Goal: Task Accomplishment & Management: Use online tool/utility

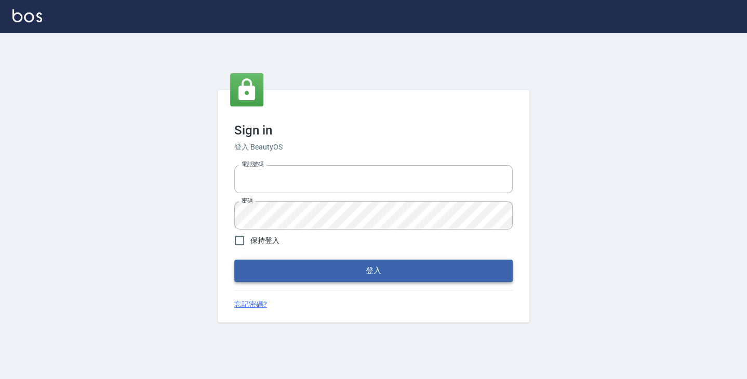
type input "6430581"
click at [315, 266] on button "登入" at bounding box center [373, 271] width 278 height 22
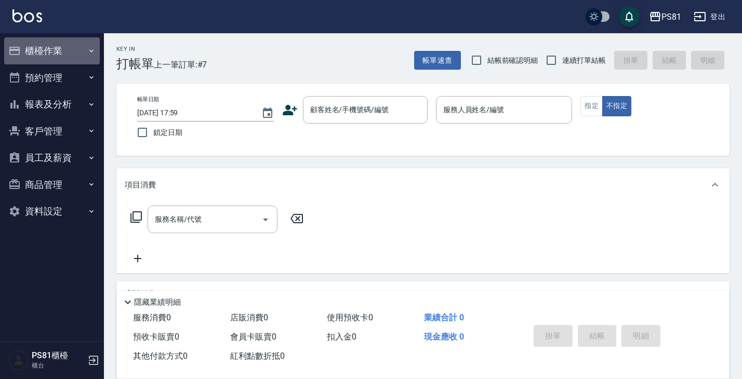
click at [27, 47] on button "櫃檯作業" at bounding box center [52, 50] width 96 height 27
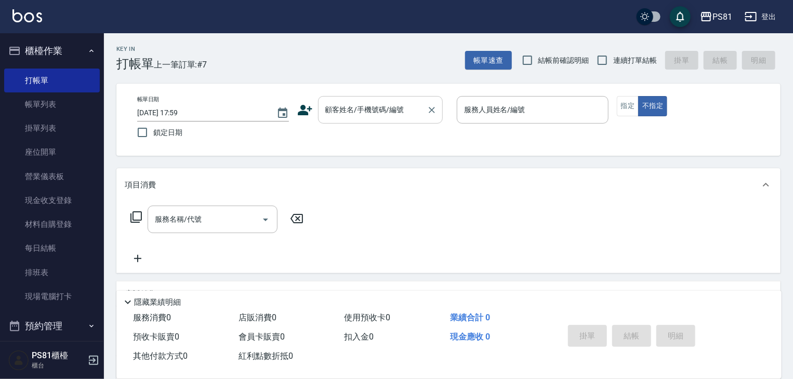
click at [371, 113] on input "顧客姓名/手機號碼/編號" at bounding box center [373, 110] width 100 height 18
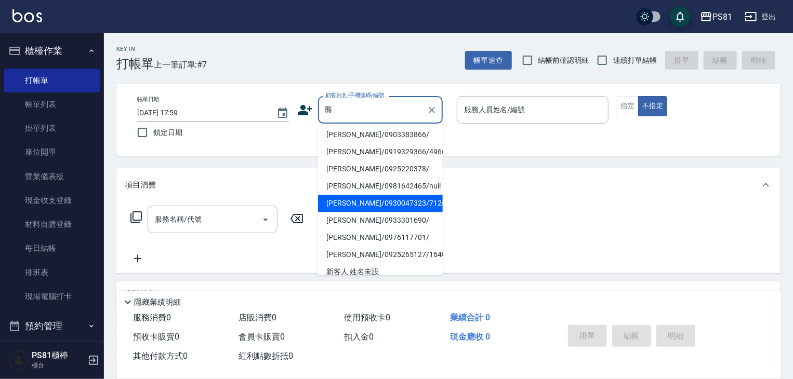
scroll to position [104, 0]
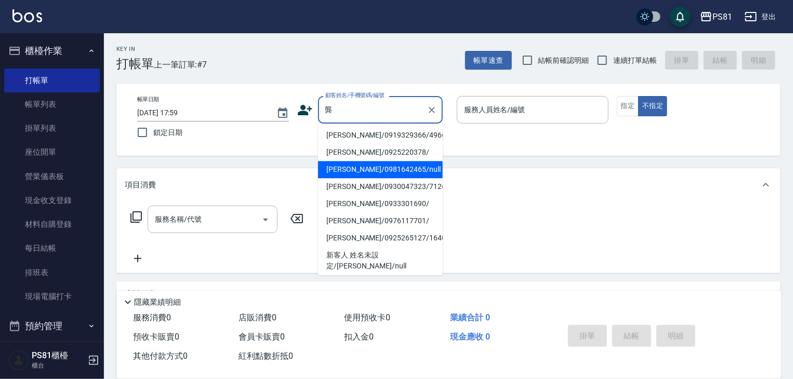
click at [368, 171] on li "[PERSON_NAME]/0981642465/null" at bounding box center [380, 169] width 125 height 17
type input "[PERSON_NAME]/0981642465/null"
type input "綺綺-7"
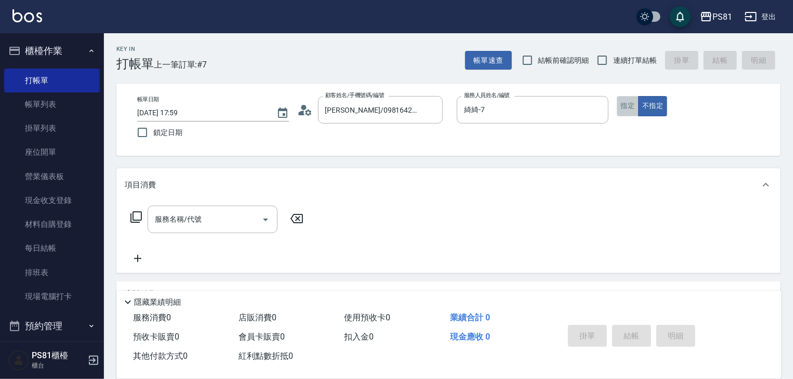
click at [623, 108] on button "指定" at bounding box center [628, 106] width 22 height 20
click at [229, 215] on input "服務名稱/代號" at bounding box center [204, 219] width 105 height 18
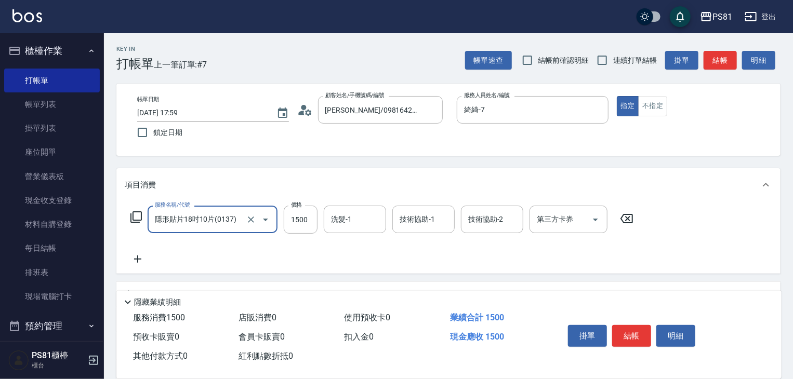
click at [229, 215] on input "隱形貼片18吋10片(0137)" at bounding box center [197, 219] width 91 height 18
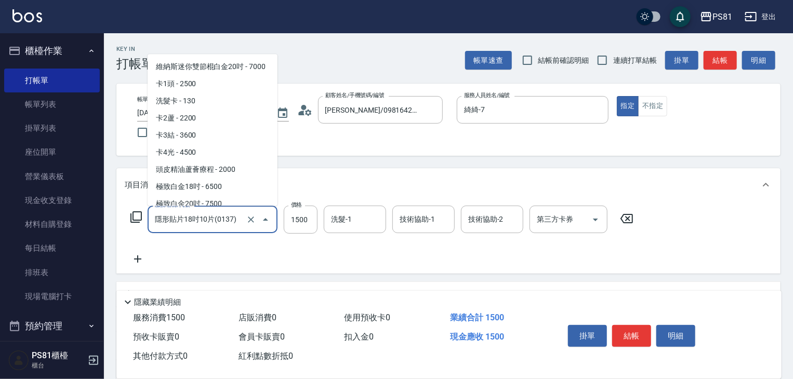
scroll to position [667, 0]
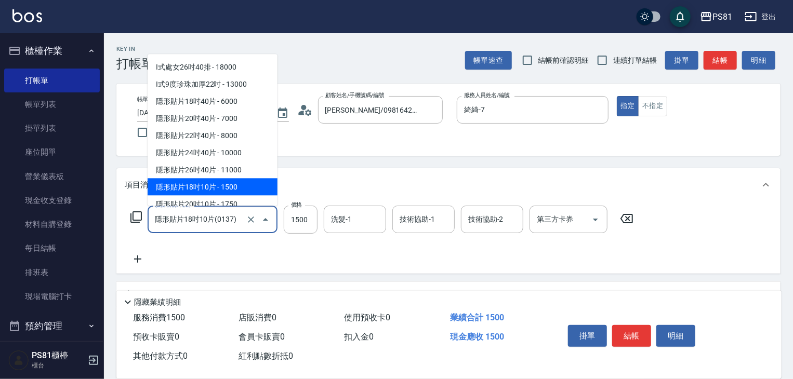
click at [229, 215] on input "隱形貼片18吋10片(0137)" at bounding box center [197, 219] width 91 height 18
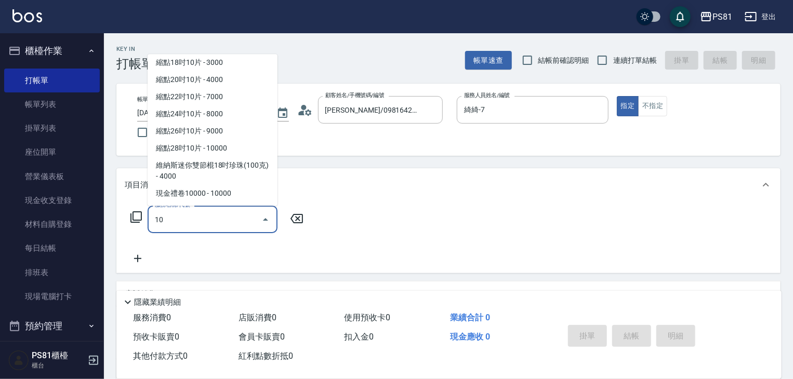
scroll to position [0, 0]
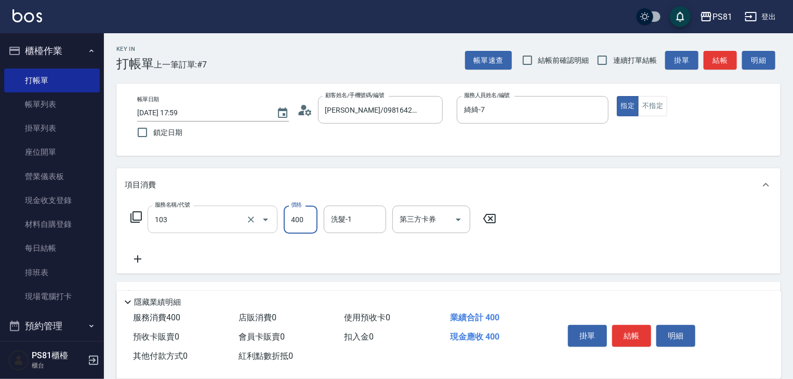
type input "C級洗剪400(103)"
type input "450"
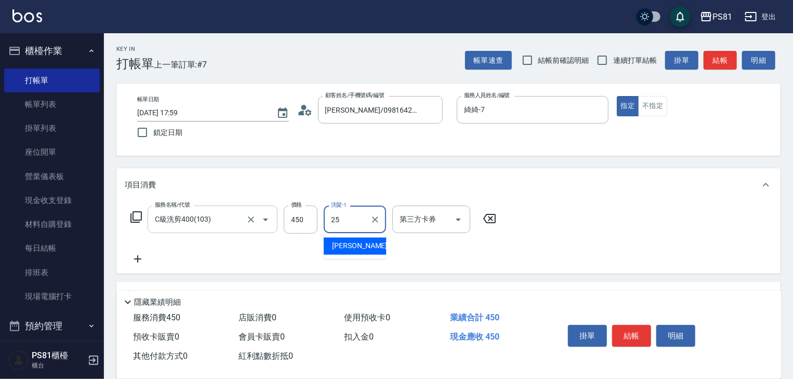
type input "[PERSON_NAME]-25"
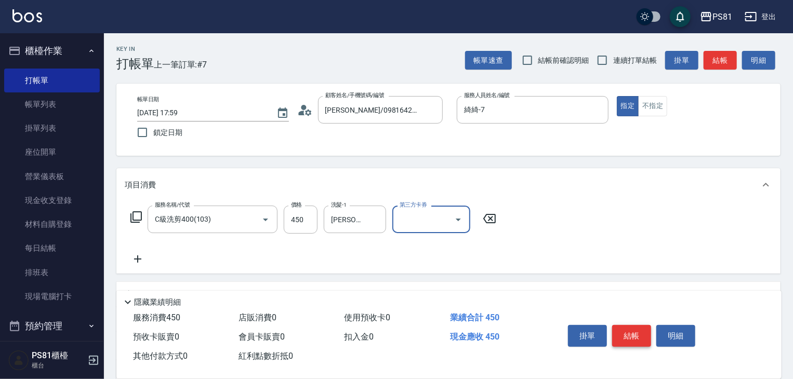
click at [634, 335] on button "結帳" at bounding box center [631, 336] width 39 height 22
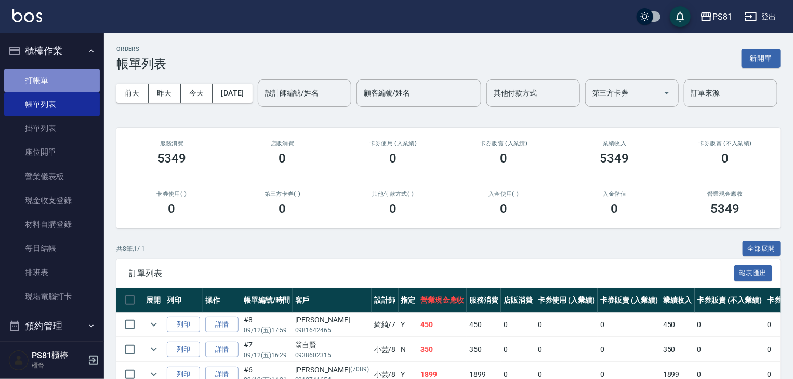
drag, startPoint x: 62, startPoint y: 81, endPoint x: 71, endPoint y: 84, distance: 9.4
click at [62, 82] on link "打帳單" at bounding box center [52, 81] width 96 height 24
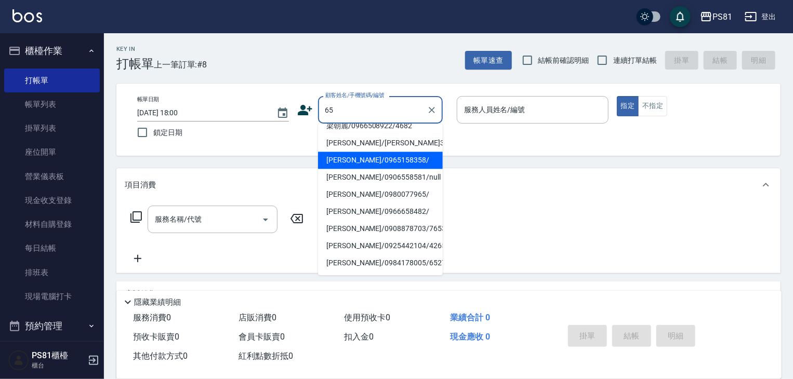
scroll to position [156, 0]
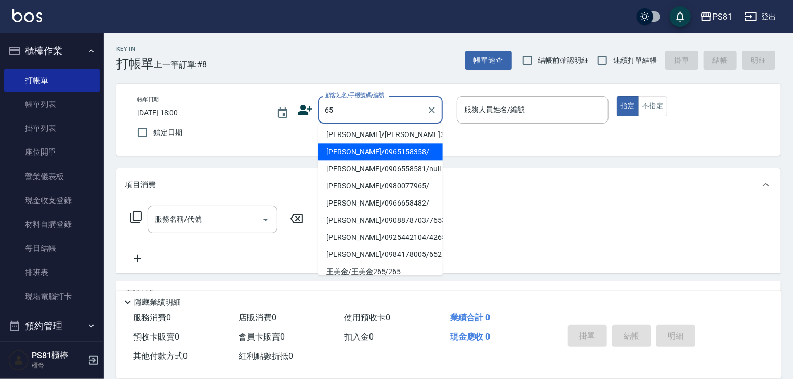
click at [365, 178] on li "[PERSON_NAME]/0980077965/" at bounding box center [380, 186] width 125 height 17
type input "[PERSON_NAME]/0980077965/"
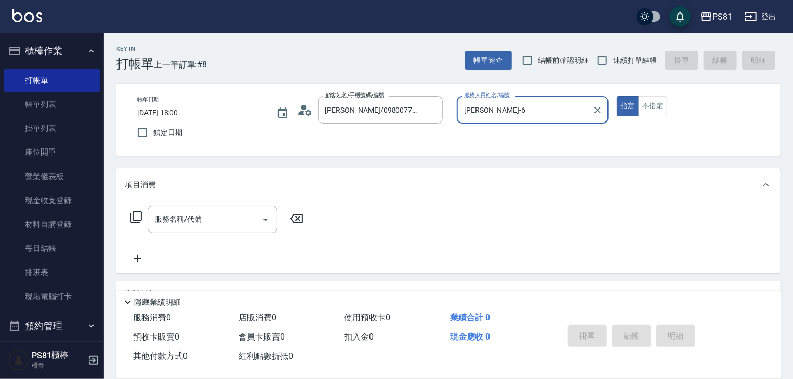
click at [473, 117] on input "[PERSON_NAME]-6" at bounding box center [524, 110] width 127 height 18
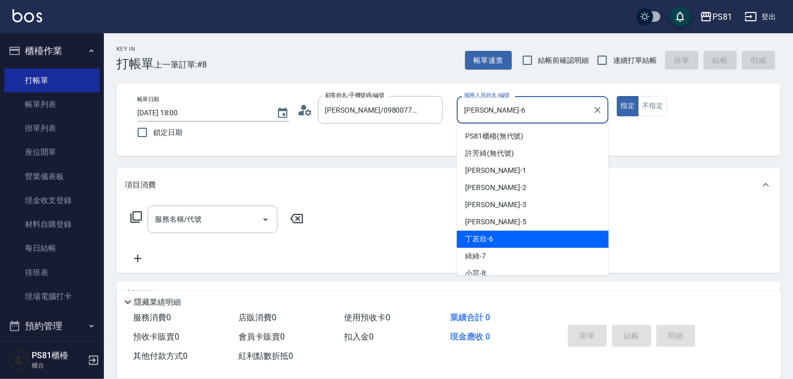
click at [473, 117] on input "[PERSON_NAME]-6" at bounding box center [524, 110] width 127 height 18
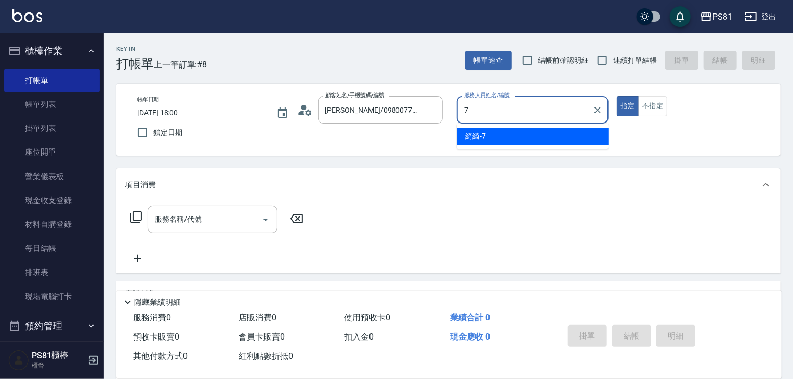
type input "綺綺-7"
type button "true"
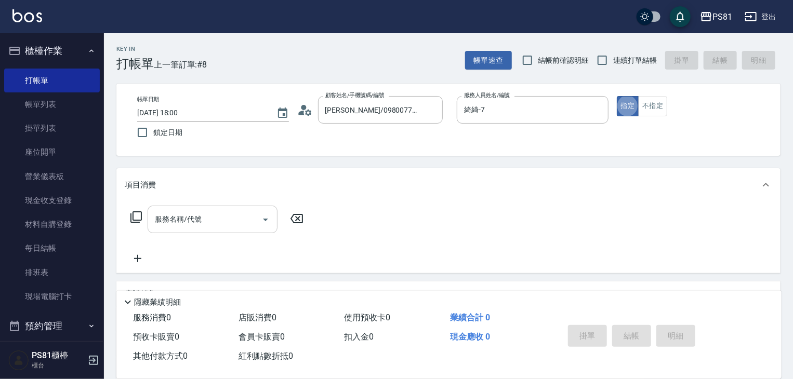
click at [215, 227] on input "服務名稱/代號" at bounding box center [204, 219] width 105 height 18
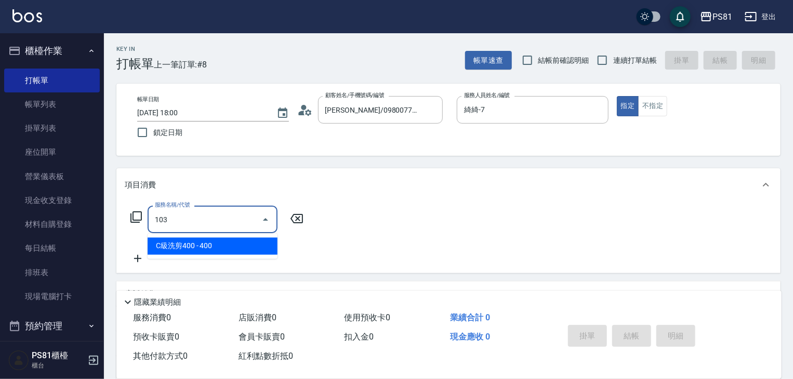
type input "C級洗剪400(103)"
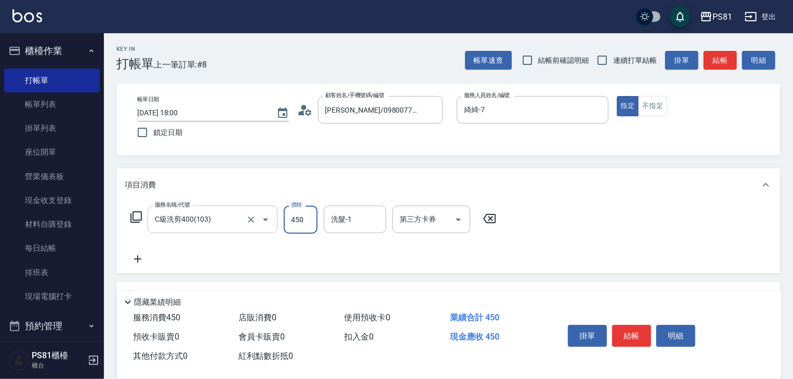
type input "450"
type input "[PERSON_NAME]-25"
drag, startPoint x: 623, startPoint y: 329, endPoint x: 603, endPoint y: 338, distance: 21.9
click at [623, 330] on button "結帳" at bounding box center [631, 336] width 39 height 22
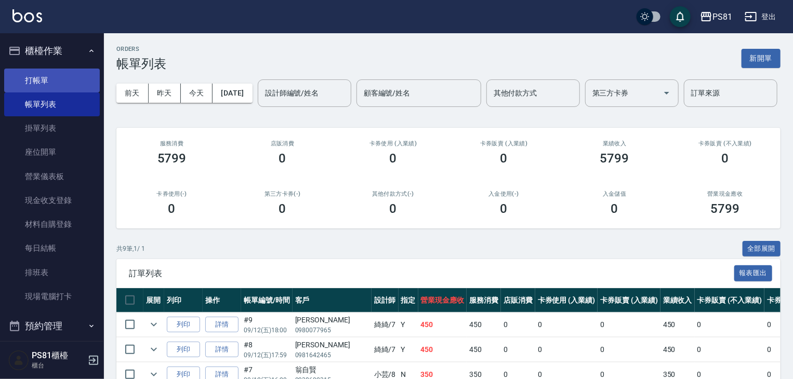
click at [81, 82] on link "打帳單" at bounding box center [52, 81] width 96 height 24
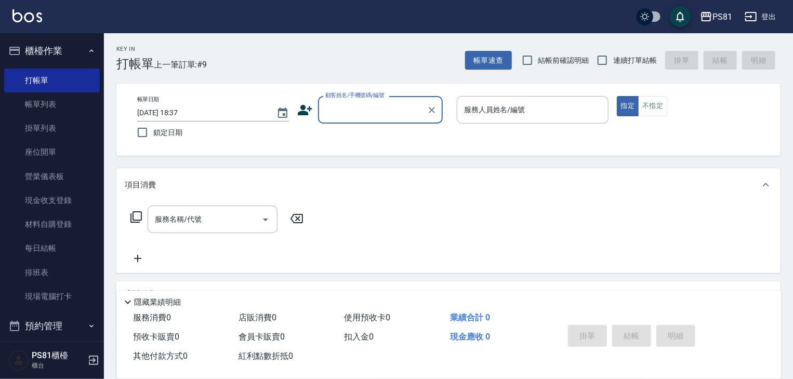
click at [388, 108] on input "顧客姓名/手機號碼/編號" at bounding box center [373, 110] width 100 height 18
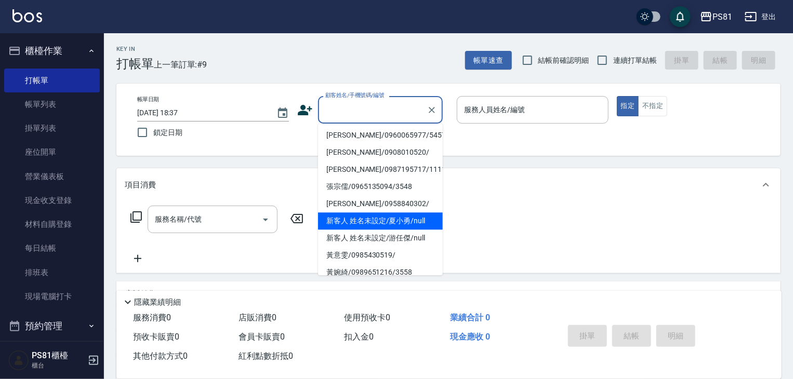
scroll to position [156, 0]
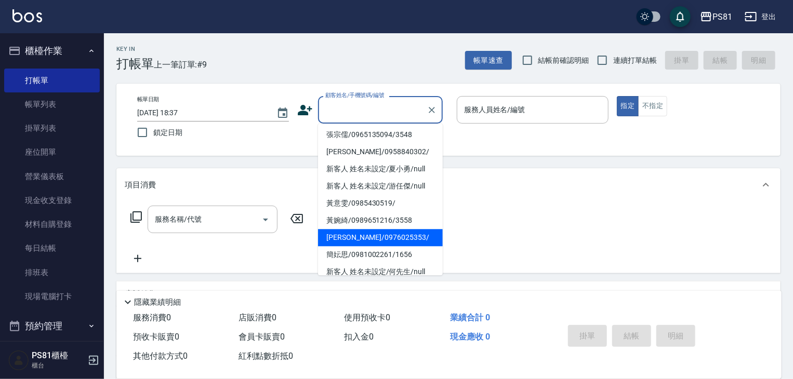
click at [382, 234] on li "[PERSON_NAME]/0976025353/" at bounding box center [380, 237] width 125 height 17
type input "[PERSON_NAME]/0976025353/"
type input "小芸-8"
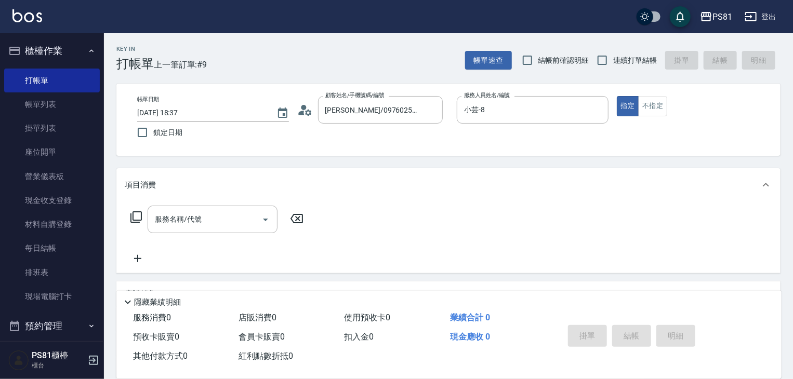
click at [629, 69] on label "連續打單結帳" at bounding box center [623, 60] width 65 height 22
click at [613, 69] on input "連續打單結帳" at bounding box center [602, 60] width 22 height 22
checkbox input "true"
click at [218, 208] on div "服務名稱/代號" at bounding box center [213, 220] width 130 height 28
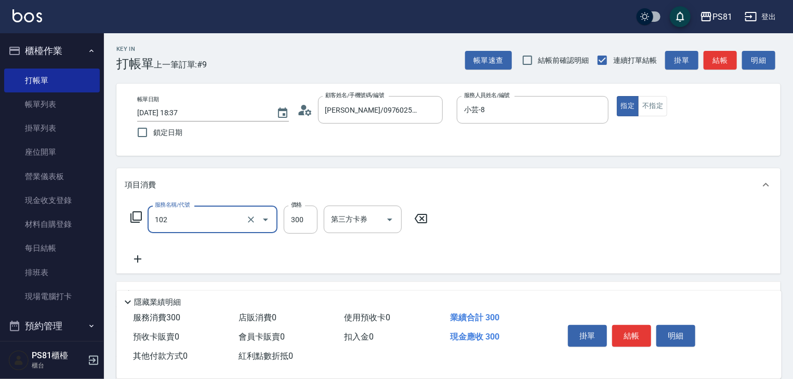
type input "保濕洗(102)"
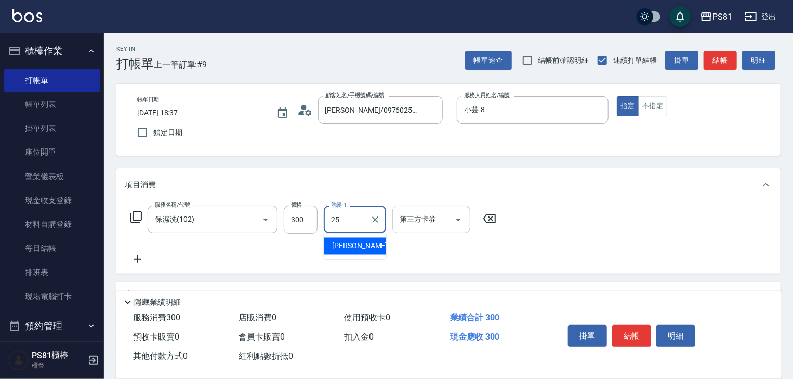
type input "[PERSON_NAME]-25"
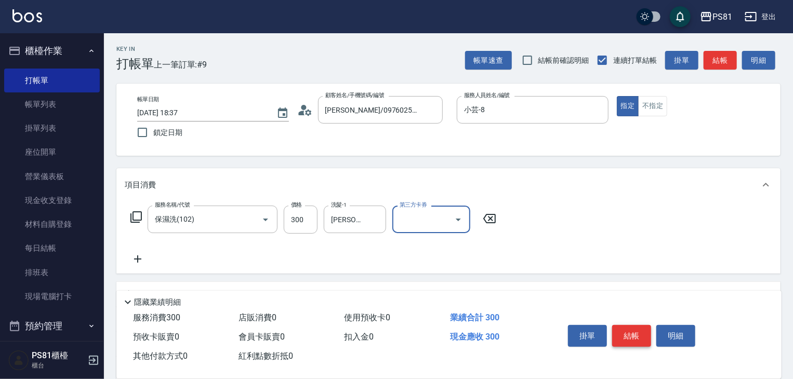
click at [623, 327] on button "結帳" at bounding box center [631, 336] width 39 height 22
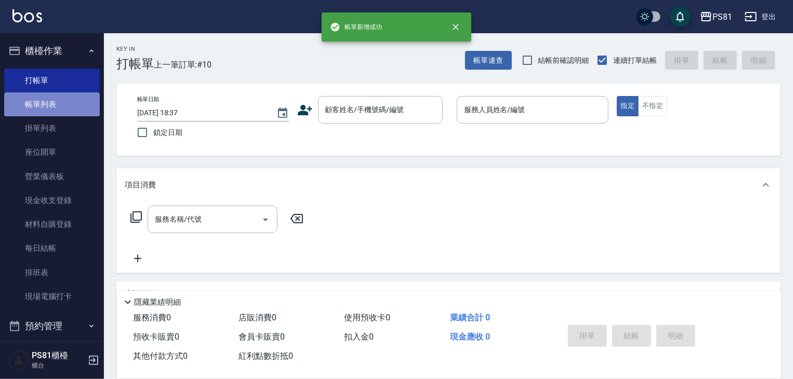
click at [60, 109] on link "帳單列表" at bounding box center [52, 104] width 96 height 24
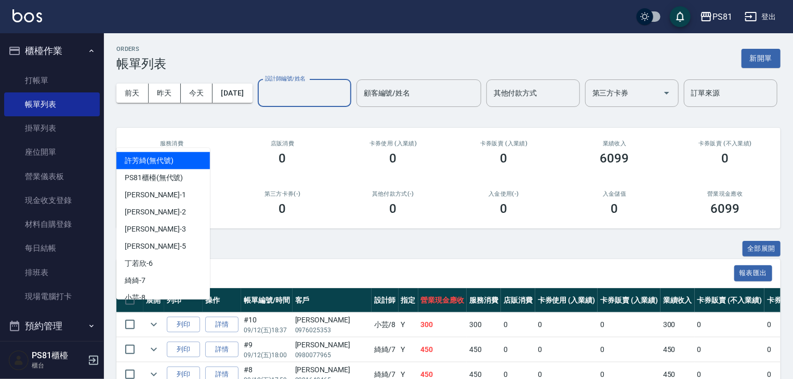
click at [262, 102] on input "設計師編號/姓名" at bounding box center [304, 93] width 84 height 18
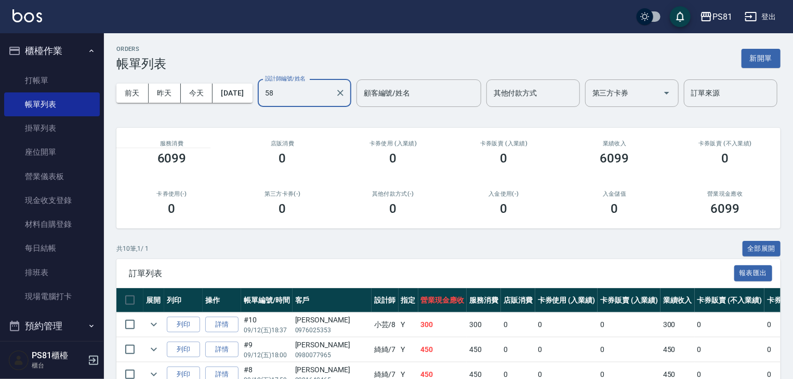
type input "5"
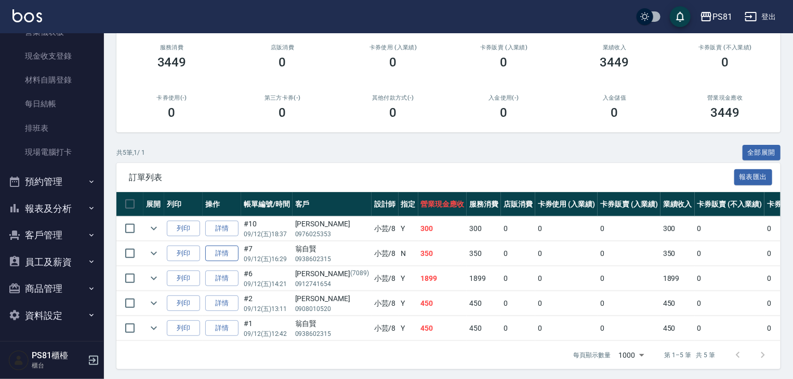
scroll to position [138, 0]
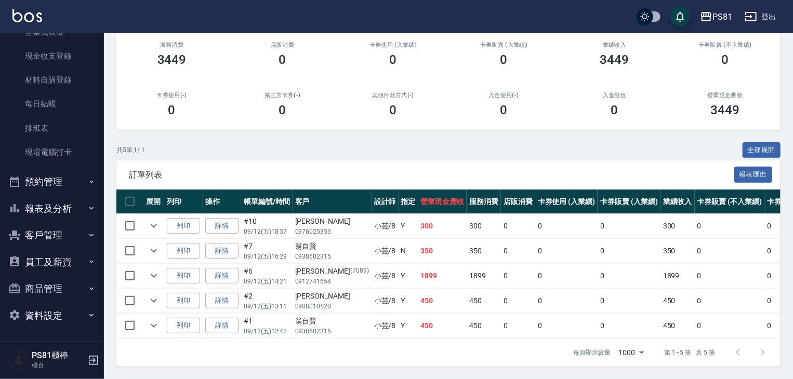
type input "小芸-8"
drag, startPoint x: 385, startPoint y: 320, endPoint x: 403, endPoint y: 315, distance: 17.8
click at [418, 317] on td "450" at bounding box center [442, 326] width 49 height 24
click at [418, 314] on td "450" at bounding box center [442, 326] width 49 height 24
drag, startPoint x: 383, startPoint y: 290, endPoint x: 401, endPoint y: 293, distance: 18.5
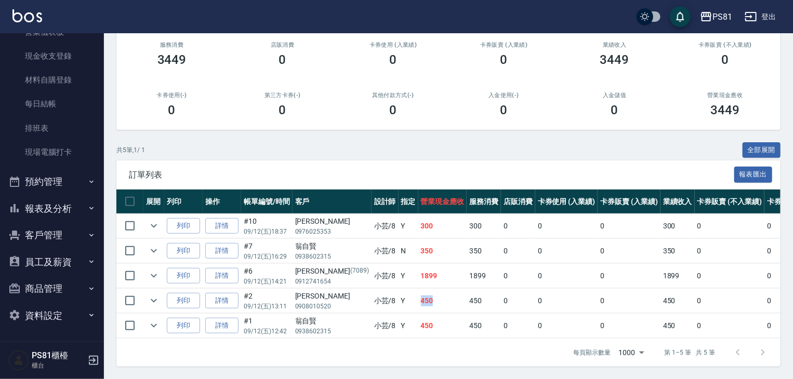
click at [401, 294] on tr "列印 詳情 #2 09/12 (五) 13:11 [PERSON_NAME] 0908010520 小芸 /8 Y 450 450 0 0 0 450 0 0…" at bounding box center [562, 301] width 893 height 24
drag, startPoint x: 384, startPoint y: 269, endPoint x: 407, endPoint y: 275, distance: 23.7
click at [418, 275] on td "1899" at bounding box center [442, 276] width 49 height 24
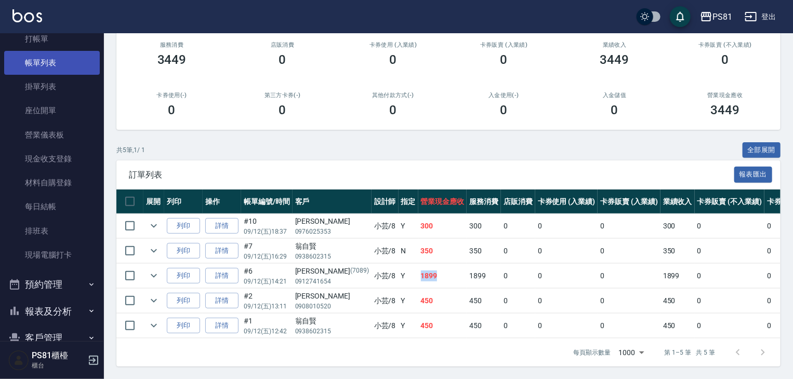
scroll to position [0, 0]
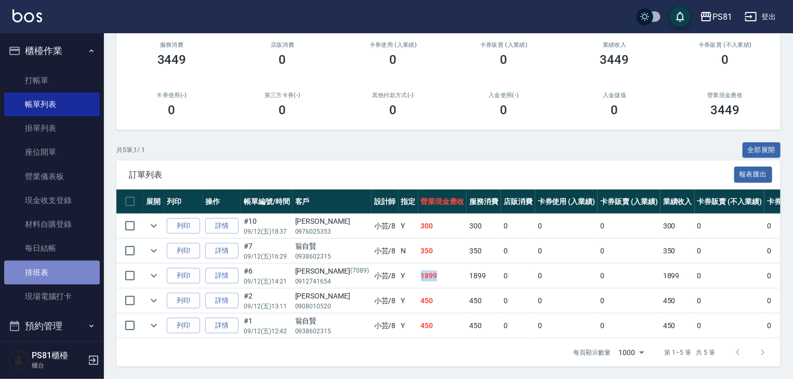
click at [62, 276] on link "排班表" at bounding box center [52, 273] width 96 height 24
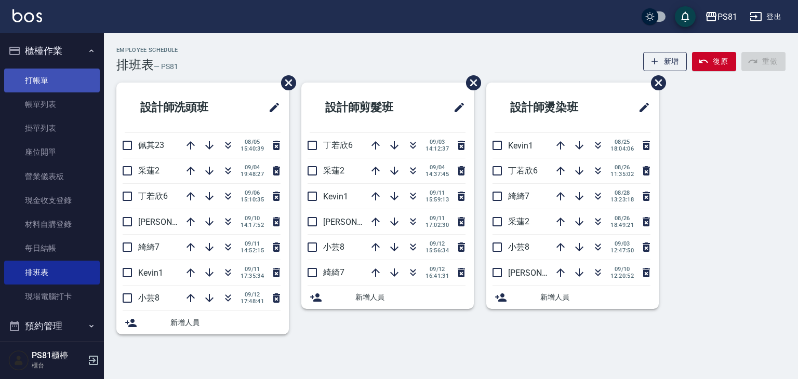
click at [35, 86] on link "打帳單" at bounding box center [52, 81] width 96 height 24
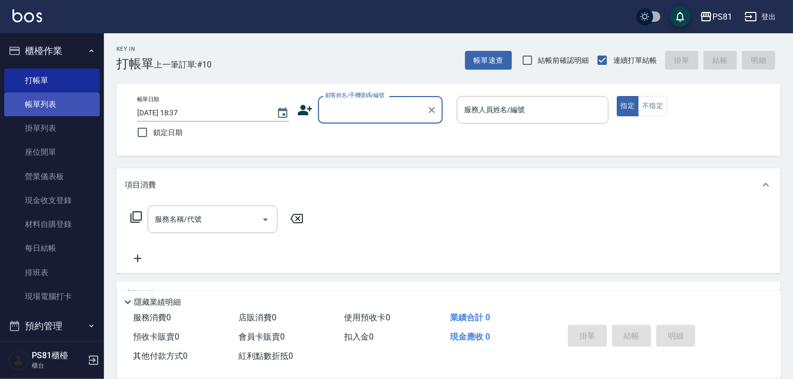
click at [39, 96] on link "帳單列表" at bounding box center [52, 104] width 96 height 24
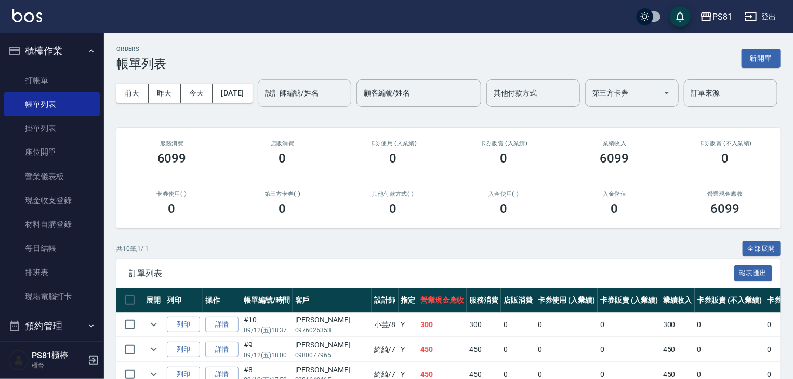
click at [262, 102] on input "設計師編號/姓名" at bounding box center [304, 93] width 84 height 18
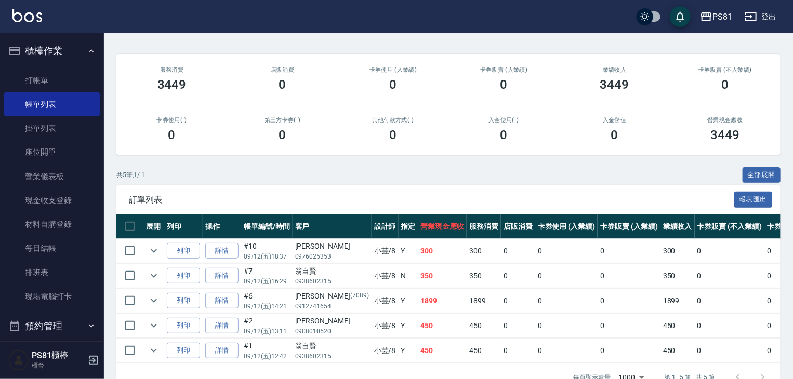
scroll to position [138, 0]
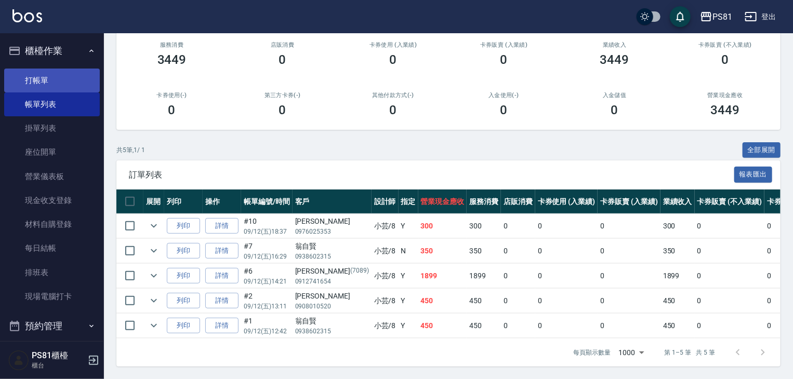
type input "小芸-8"
click at [31, 83] on link "打帳單" at bounding box center [52, 81] width 96 height 24
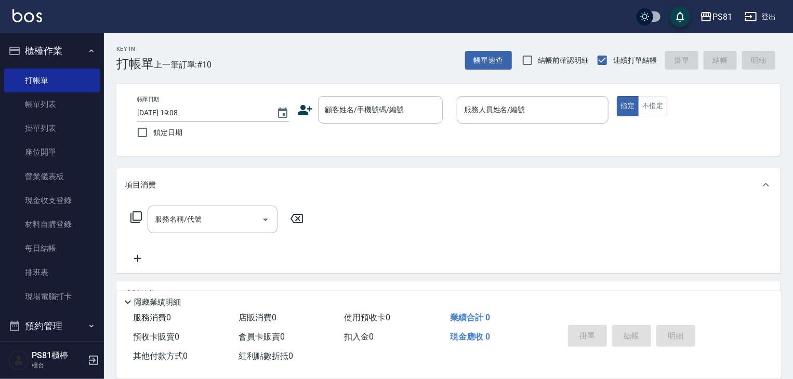
click at [340, 40] on div "Key In 打帳單 上一筆訂單:#10 帳單速查 結帳前確認明細 連續打單結帳 掛單 結帳 明細" at bounding box center [442, 52] width 676 height 38
